Goal: Task Accomplishment & Management: Manage account settings

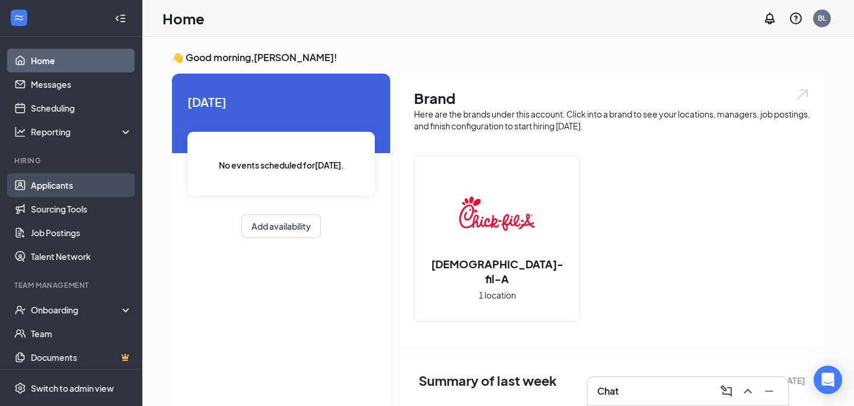
click at [54, 183] on link "Applicants" at bounding box center [81, 185] width 101 height 24
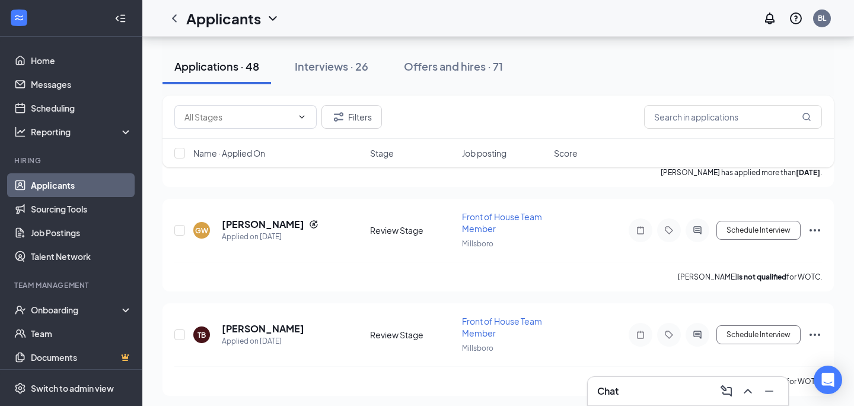
scroll to position [724, 0]
click at [288, 222] on h5 "[PERSON_NAME]" at bounding box center [263, 226] width 82 height 13
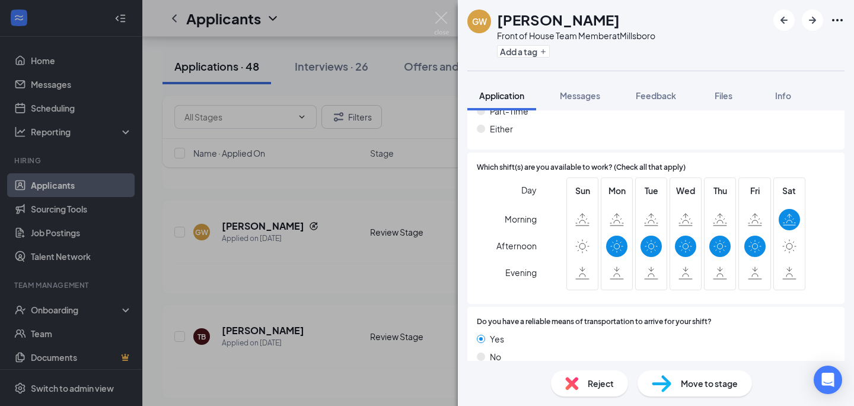
scroll to position [913, 0]
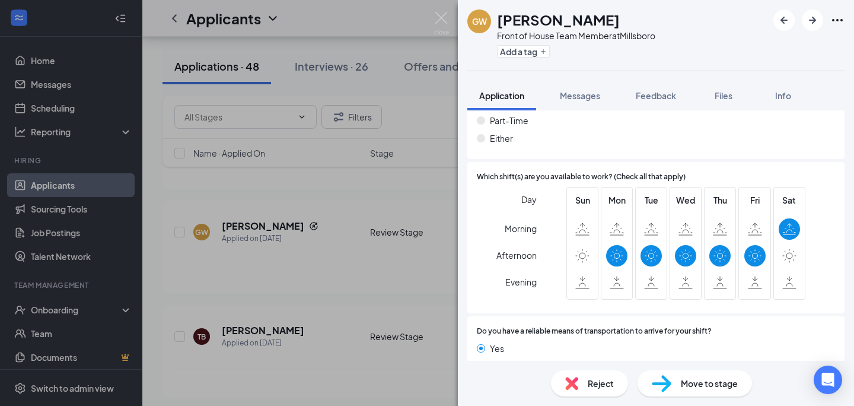
drag, startPoint x: 498, startPoint y: 18, endPoint x: 625, endPoint y: 14, distance: 127.0
click at [625, 14] on div "[PERSON_NAME]" at bounding box center [576, 19] width 158 height 20
copy h1 "[PERSON_NAME]"
click at [688, 34] on div "GW [PERSON_NAME] Front of House Team Member at [GEOGRAPHIC_DATA] Add a tag" at bounding box center [656, 35] width 396 height 71
click at [61, 112] on div "GW [PERSON_NAME] Front of House Team Member at [GEOGRAPHIC_DATA] Add a tag Appl…" at bounding box center [427, 203] width 854 height 406
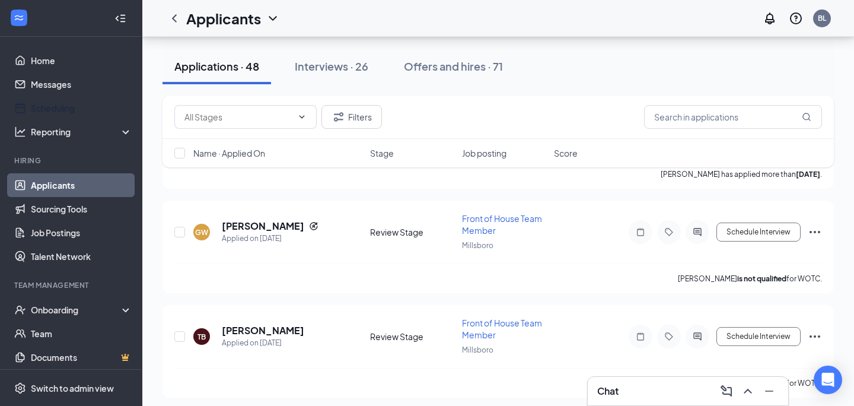
click at [63, 112] on link "Scheduling" at bounding box center [81, 108] width 101 height 24
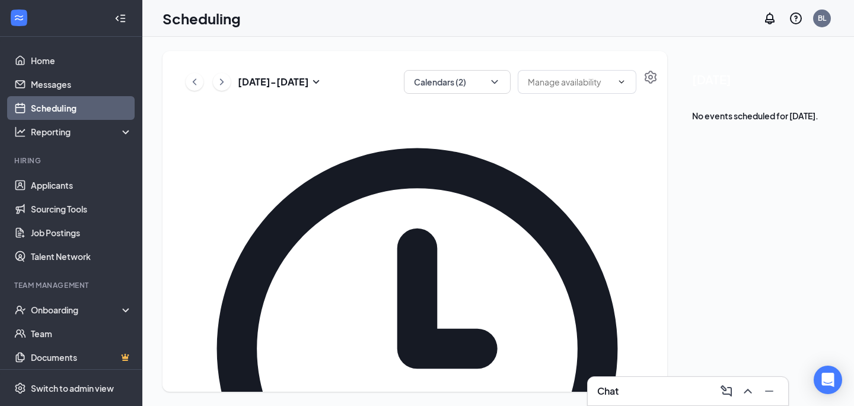
scroll to position [652, 0]
drag, startPoint x: 454, startPoint y: 261, endPoint x: 459, endPoint y: 334, distance: 73.1
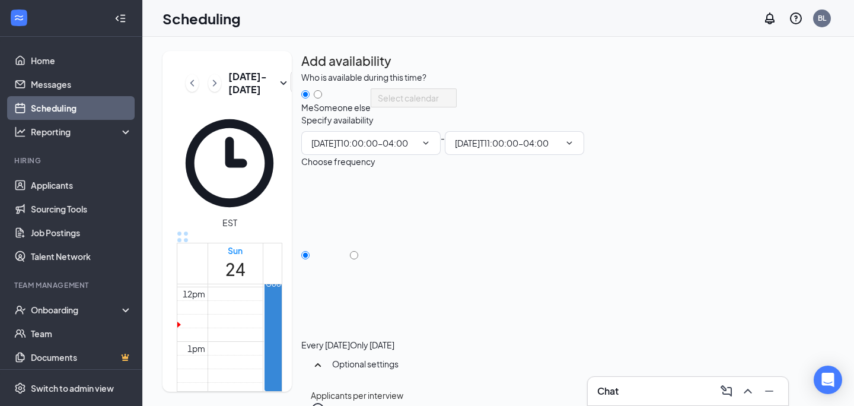
type input "10:00 AM"
type input "11:00 AM"
click at [723, 282] on div "Every [DATE] Only [DATE]" at bounding box center [567, 262] width 533 height 178
click at [358, 259] on input "Only [DATE]" at bounding box center [354, 255] width 8 height 8
radio input "true"
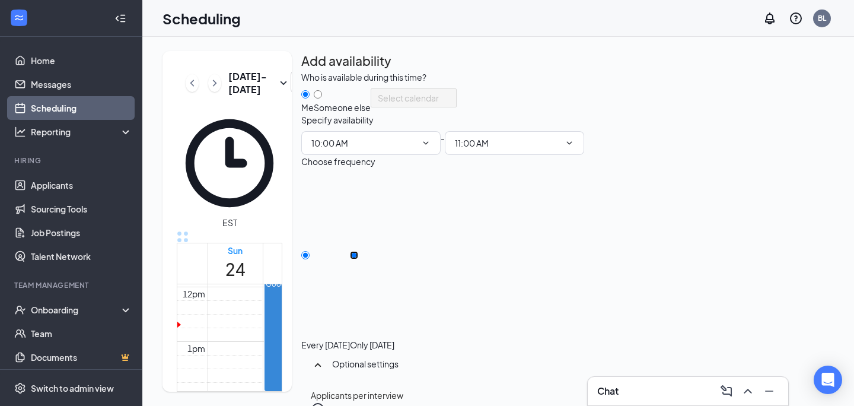
radio input "false"
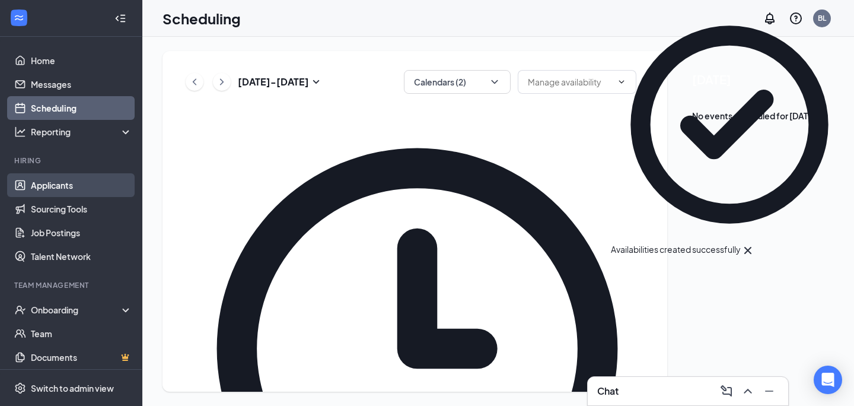
click at [46, 182] on link "Applicants" at bounding box center [81, 185] width 101 height 24
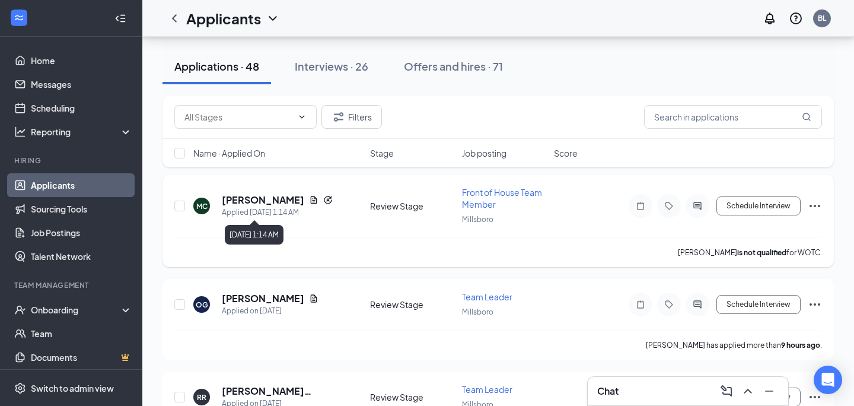
scroll to position [65, 0]
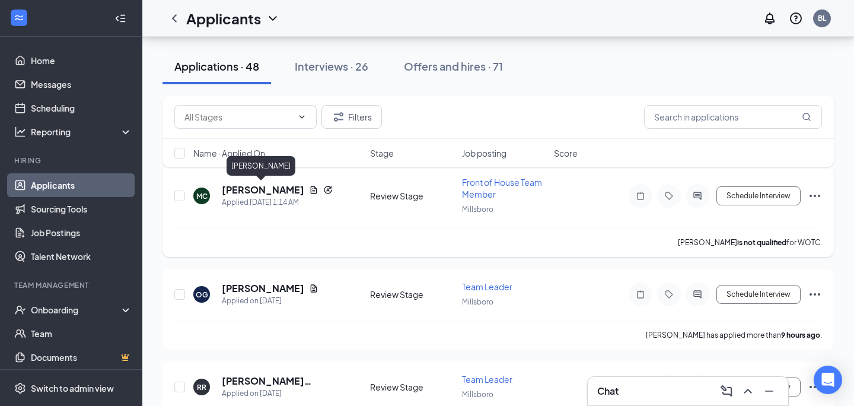
click at [248, 190] on h5 "[PERSON_NAME]" at bounding box center [263, 189] width 82 height 13
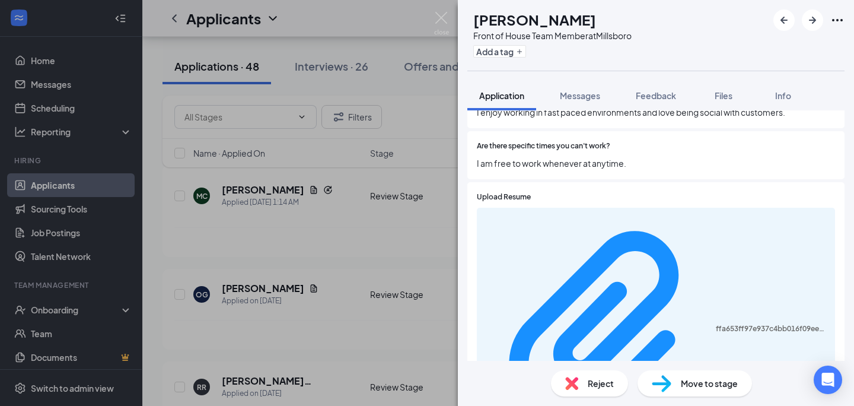
scroll to position [635, 0]
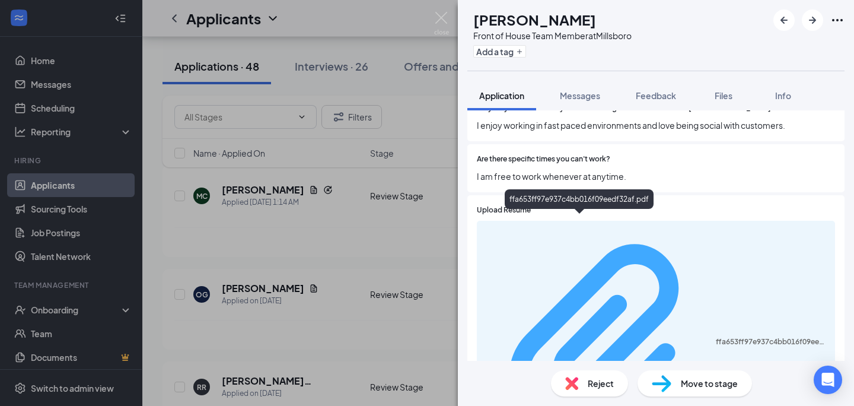
click at [716, 337] on div "ffa653ff97e937c4bb016f09eedf32af.pdf" at bounding box center [772, 341] width 112 height 9
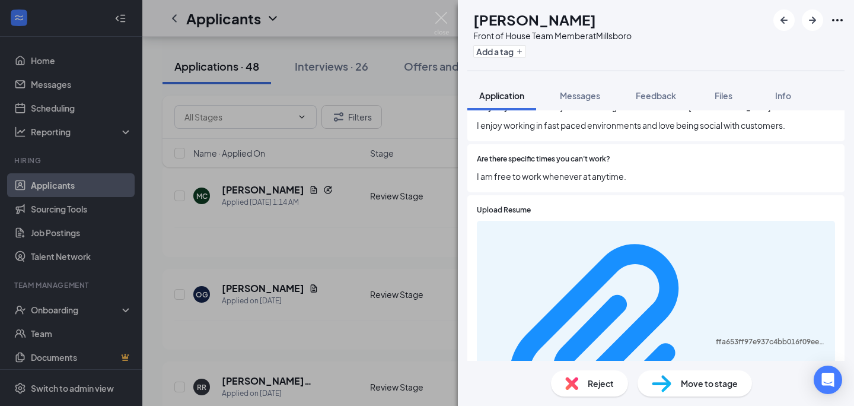
click at [701, 376] on div "Move to stage" at bounding box center [695, 383] width 115 height 26
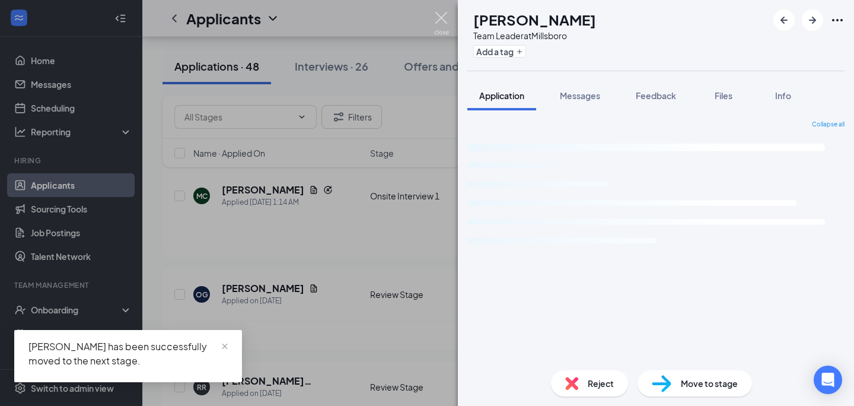
click at [443, 17] on img at bounding box center [441, 23] width 15 height 23
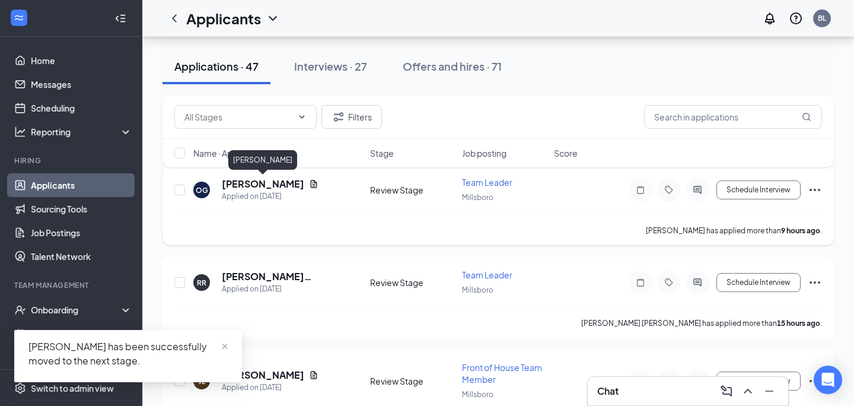
click at [281, 187] on h5 "[PERSON_NAME]" at bounding box center [263, 183] width 82 height 13
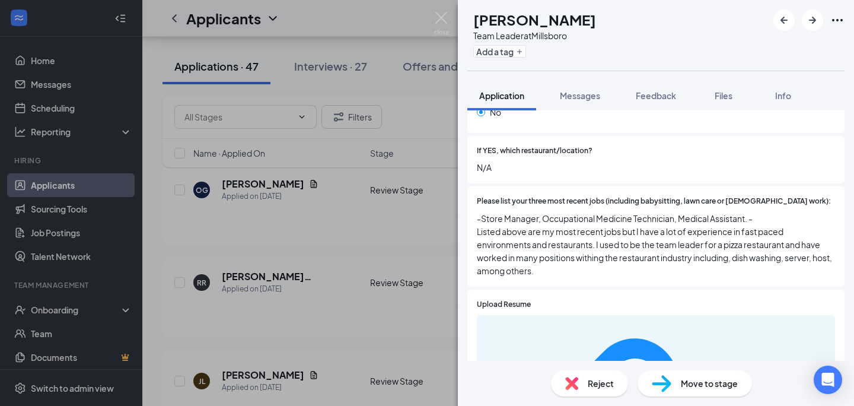
scroll to position [383, 0]
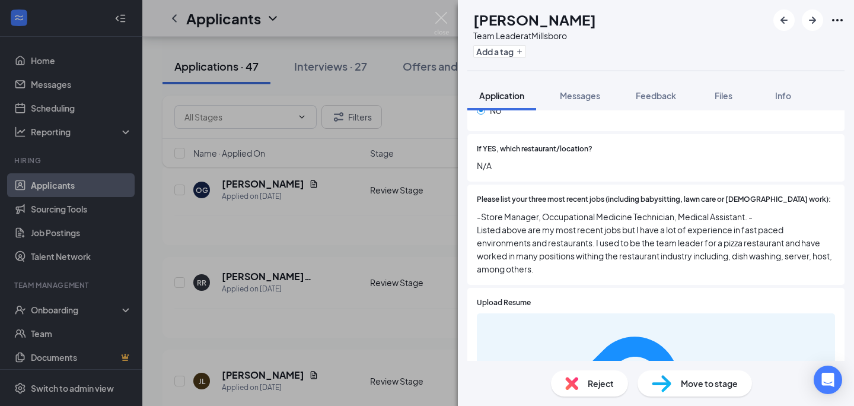
click at [719, 384] on span "Move to stage" at bounding box center [709, 383] width 57 height 13
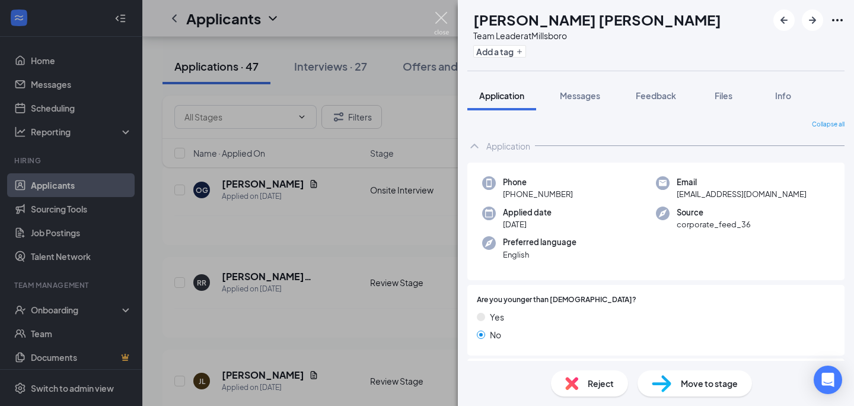
click at [436, 20] on img at bounding box center [441, 23] width 15 height 23
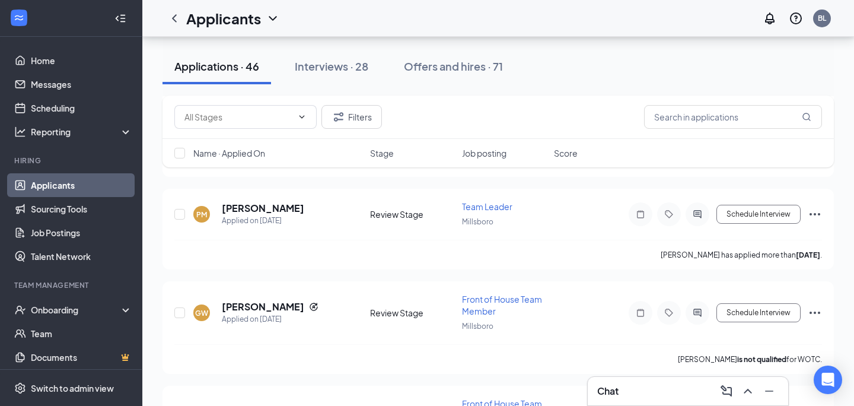
scroll to position [448, 0]
click at [759, 304] on button "Schedule Interview" at bounding box center [759, 311] width 84 height 19
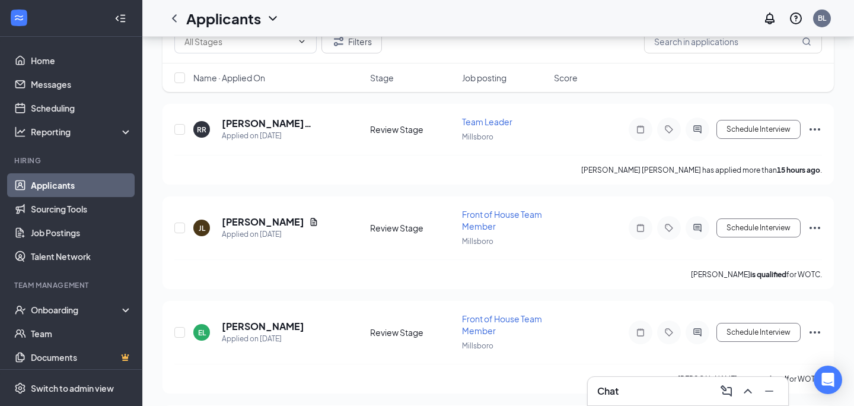
scroll to position [0, 0]
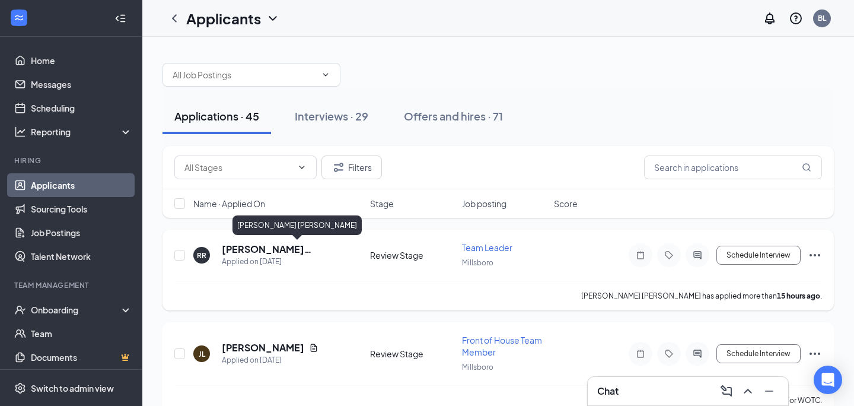
click at [316, 253] on h5 "[PERSON_NAME] [PERSON_NAME]" at bounding box center [280, 249] width 116 height 13
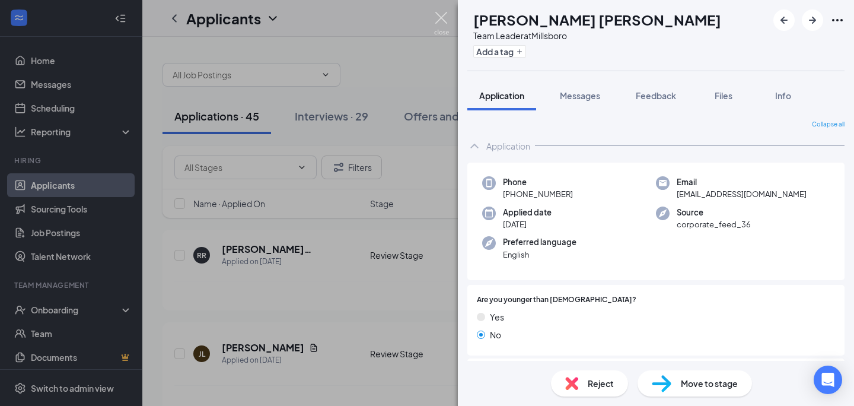
click at [443, 15] on img at bounding box center [441, 23] width 15 height 23
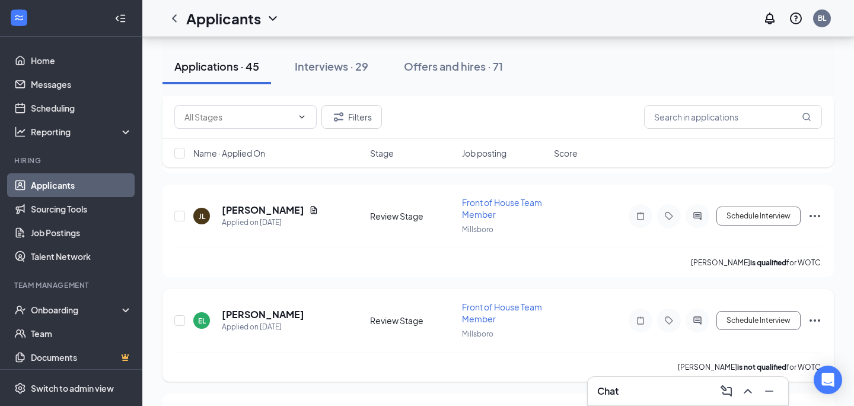
scroll to position [103, 0]
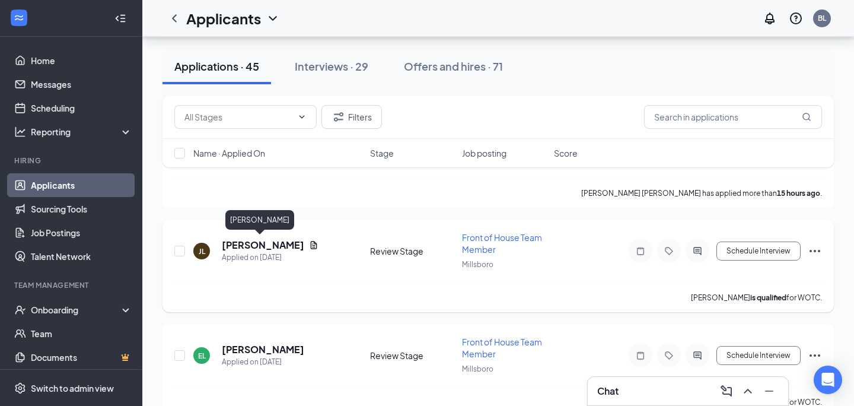
click at [249, 241] on h5 "[PERSON_NAME]" at bounding box center [263, 245] width 82 height 13
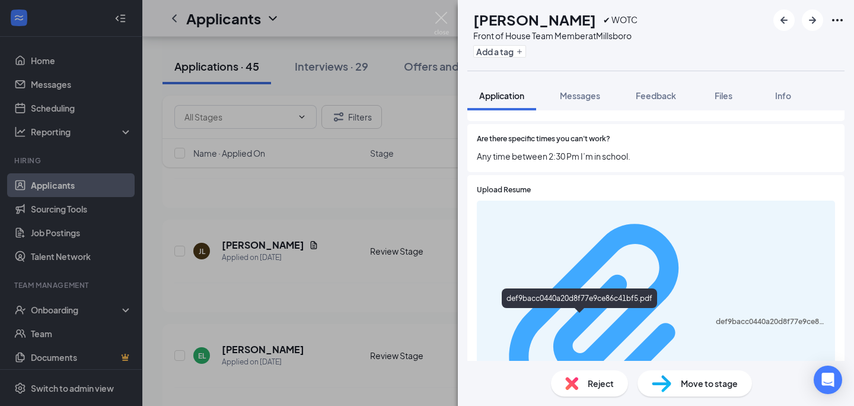
scroll to position [645, 0]
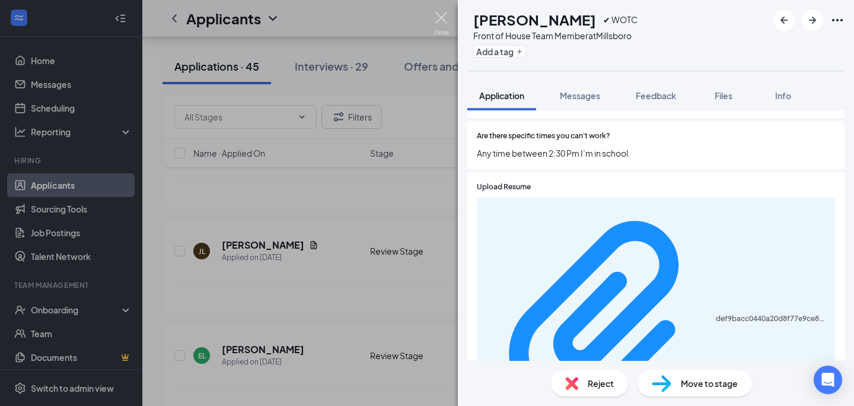
click at [443, 21] on img at bounding box center [441, 23] width 15 height 23
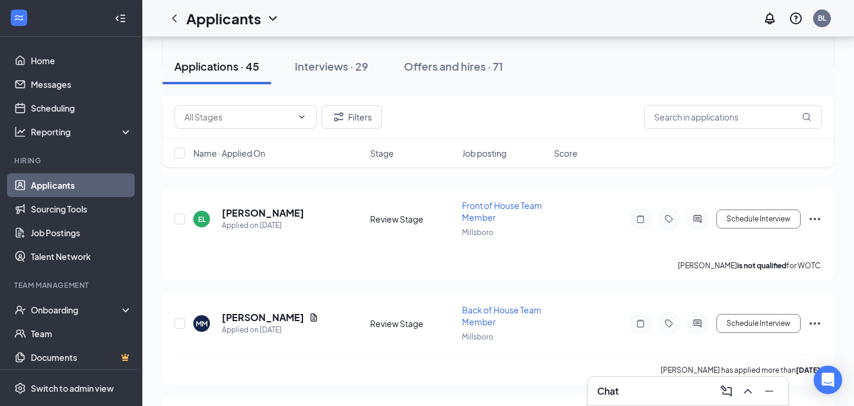
scroll to position [240, 0]
click at [294, 211] on h5 "[PERSON_NAME]" at bounding box center [263, 212] width 82 height 13
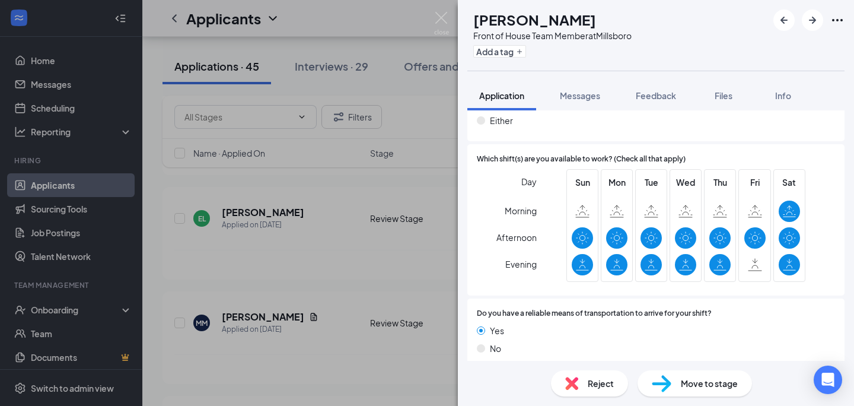
scroll to position [937, 0]
click at [441, 18] on img at bounding box center [441, 23] width 15 height 23
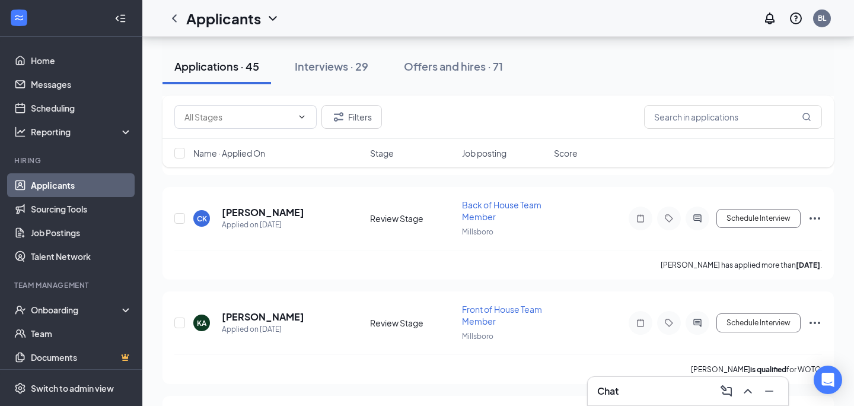
scroll to position [955, 0]
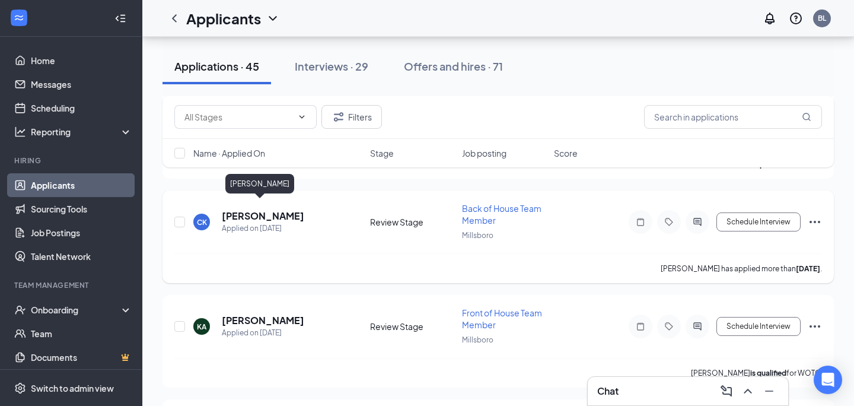
click at [275, 209] on h5 "[PERSON_NAME]" at bounding box center [263, 215] width 82 height 13
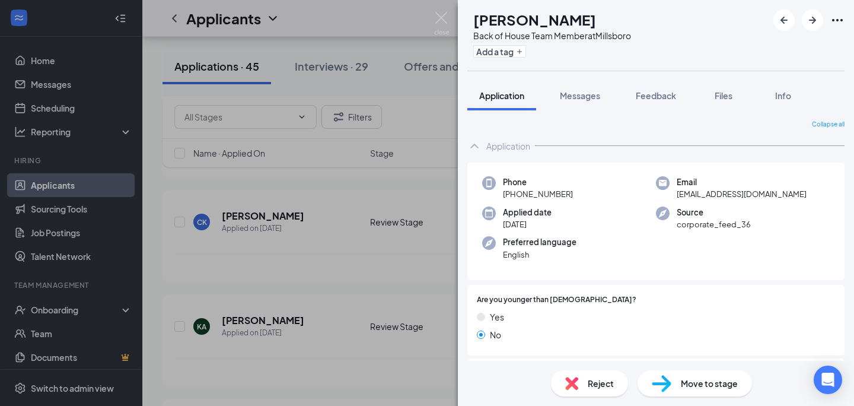
click at [710, 383] on span "Move to stage" at bounding box center [709, 383] width 57 height 13
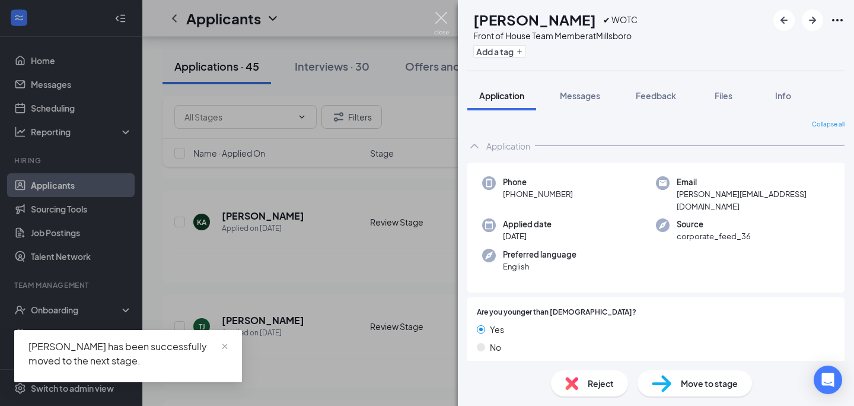
click at [442, 17] on img at bounding box center [441, 23] width 15 height 23
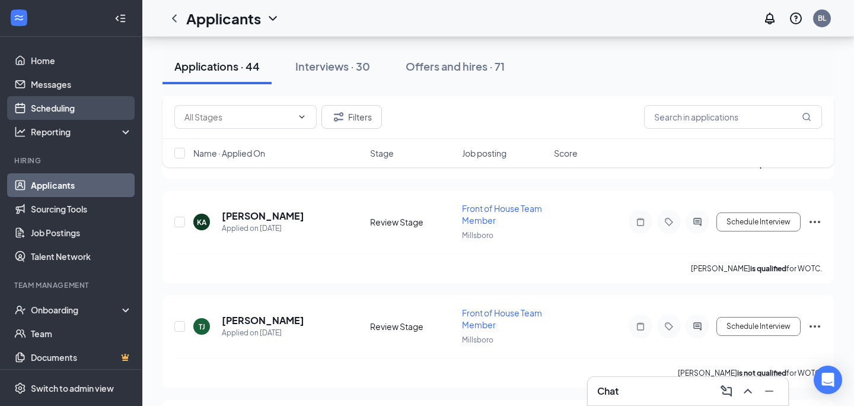
click at [59, 107] on link "Scheduling" at bounding box center [81, 108] width 101 height 24
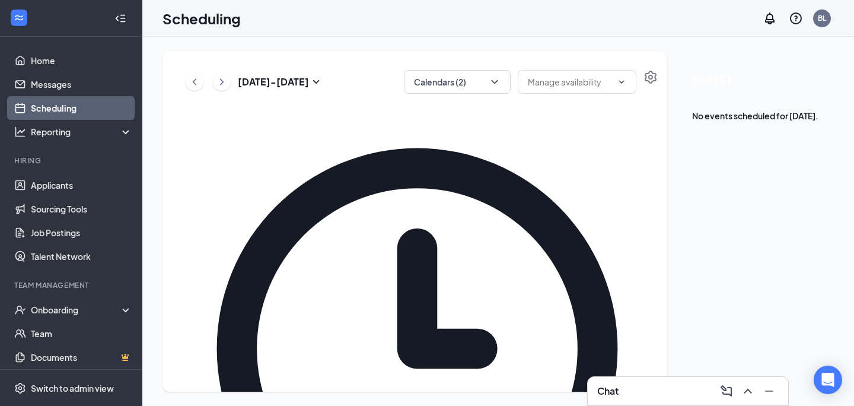
scroll to position [737, 0]
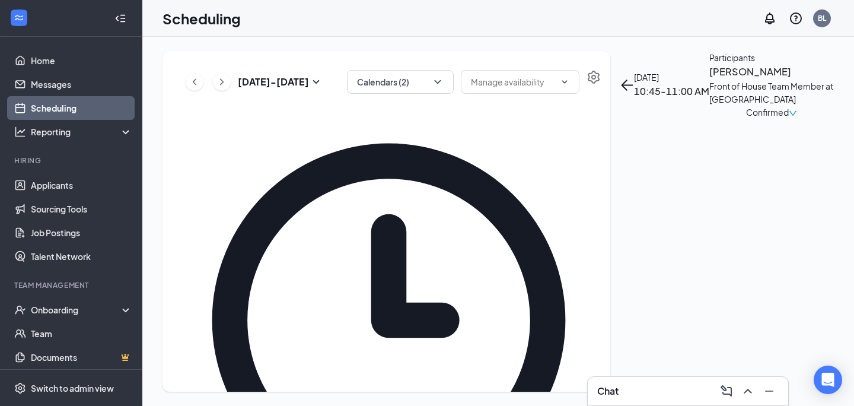
scroll to position [1060, 0]
